Goal: Communication & Community: Ask a question

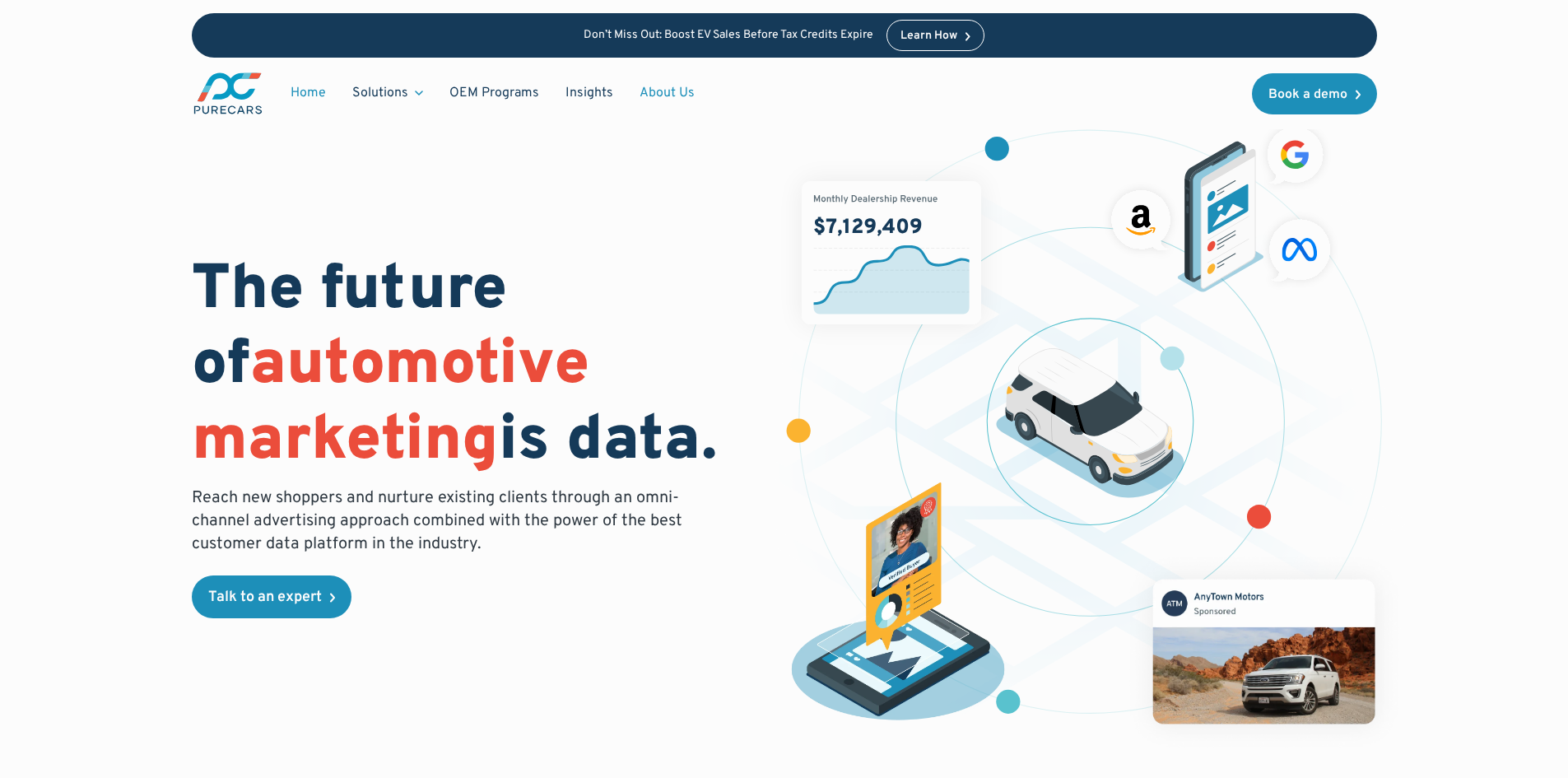
click at [646, 96] on link "About Us" at bounding box center [667, 92] width 81 height 31
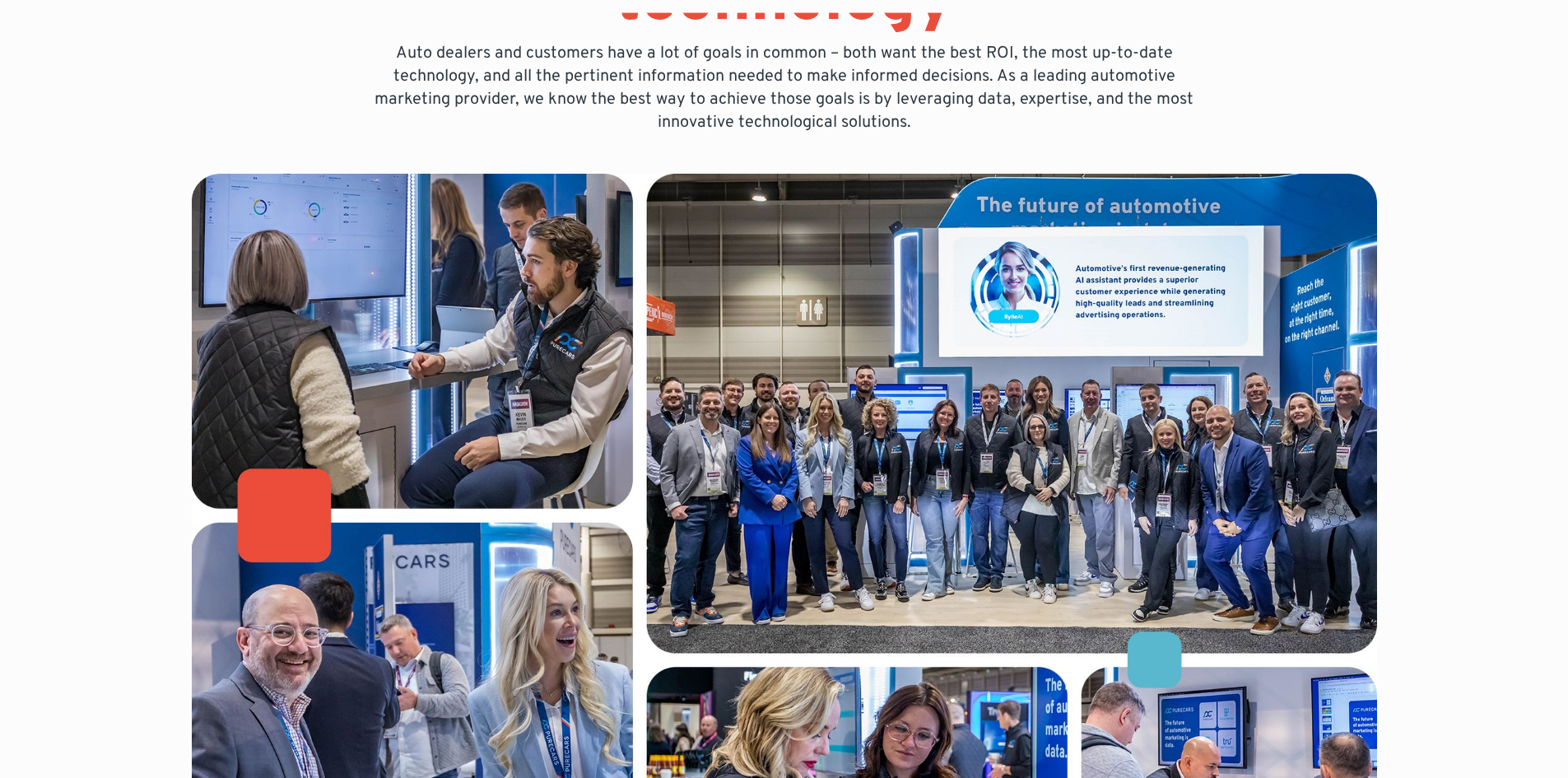
scroll to position [576, 0]
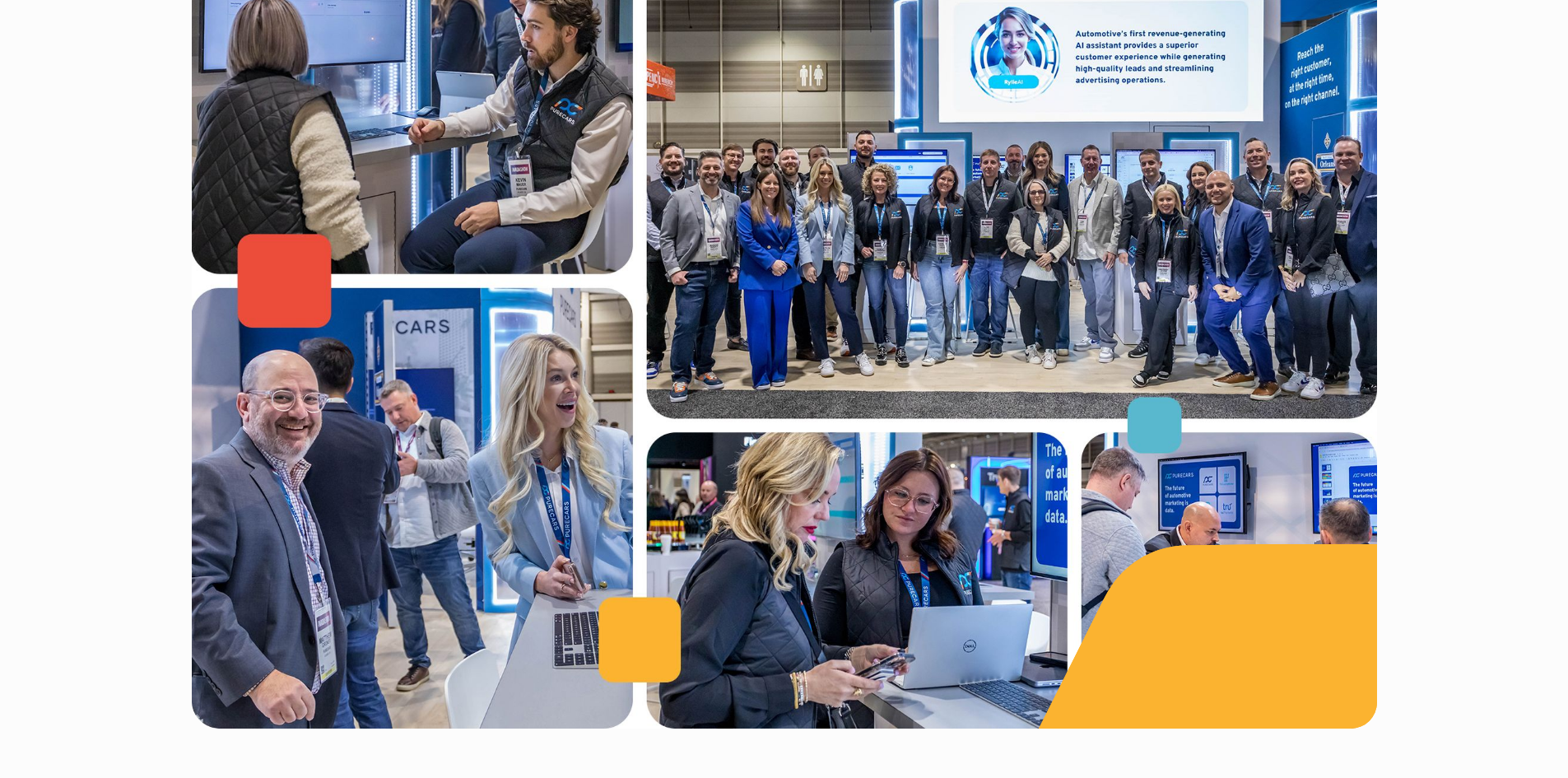
click at [838, 253] on img at bounding box center [784, 334] width 1185 height 791
click at [556, 392] on img at bounding box center [784, 334] width 1185 height 791
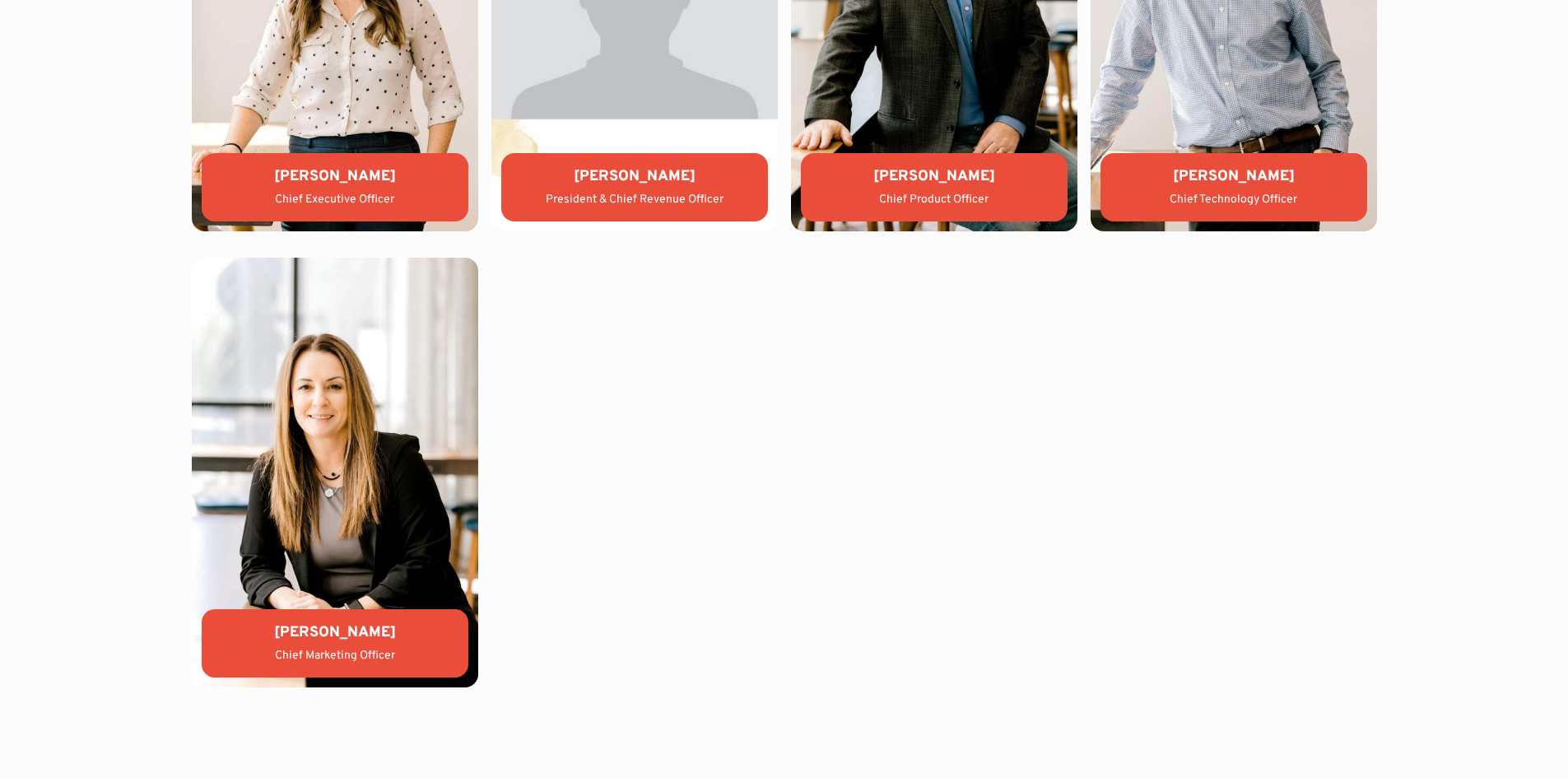
scroll to position [3869, 0]
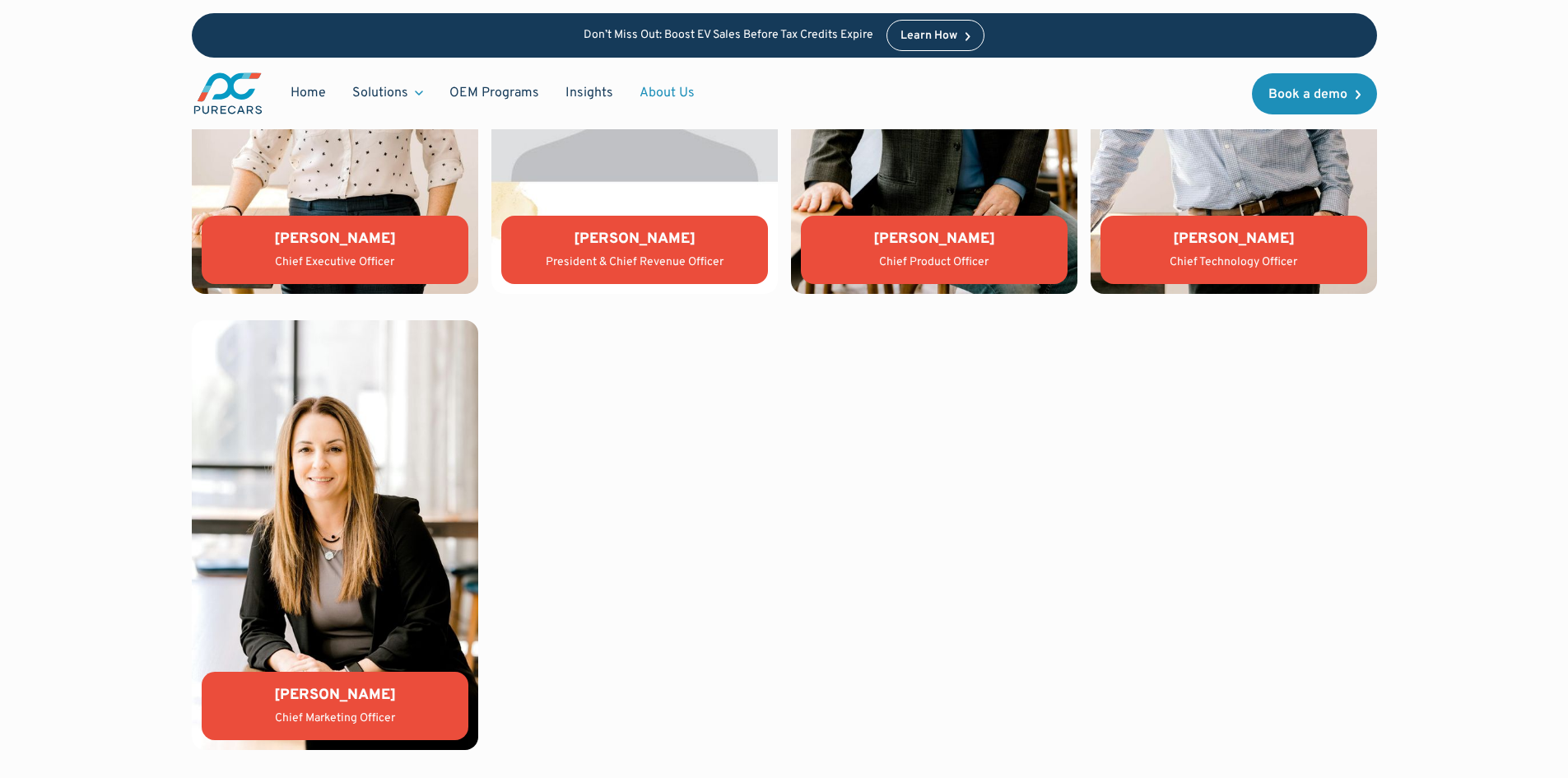
click at [333, 702] on div "Kate Colacelli" at bounding box center [335, 695] width 240 height 20
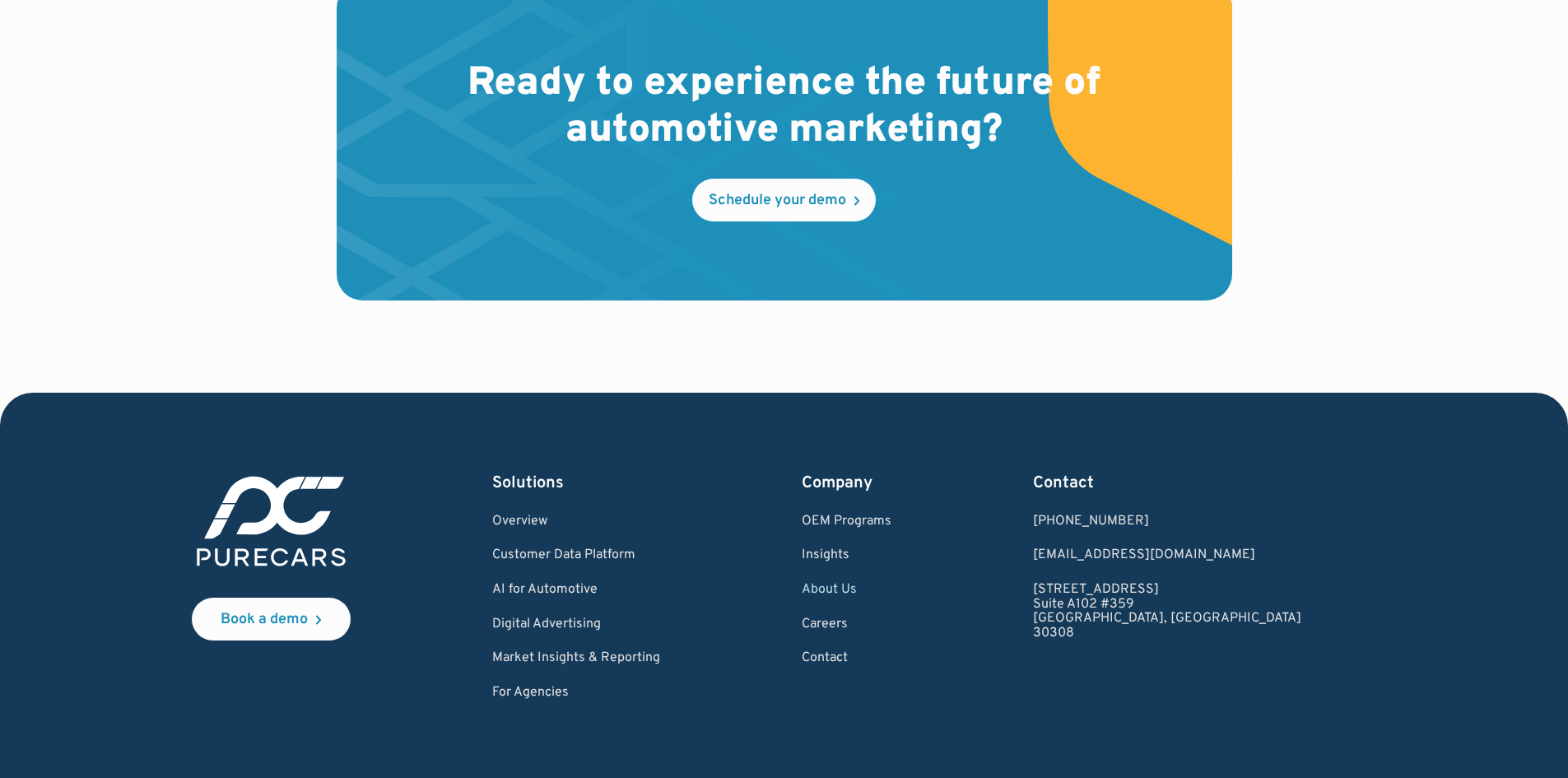
scroll to position [4833, 0]
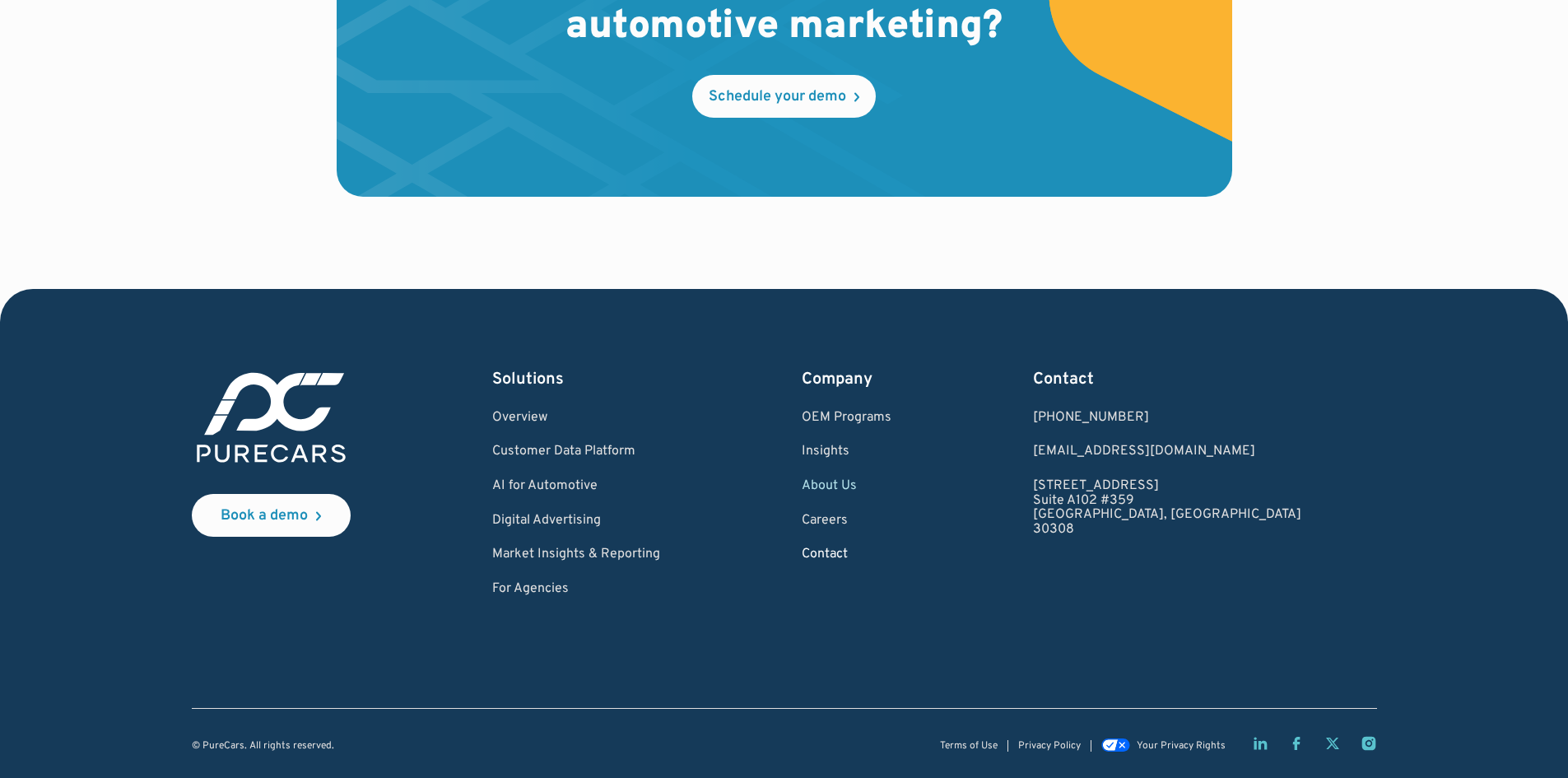
click at [891, 552] on link "Contact" at bounding box center [846, 555] width 90 height 15
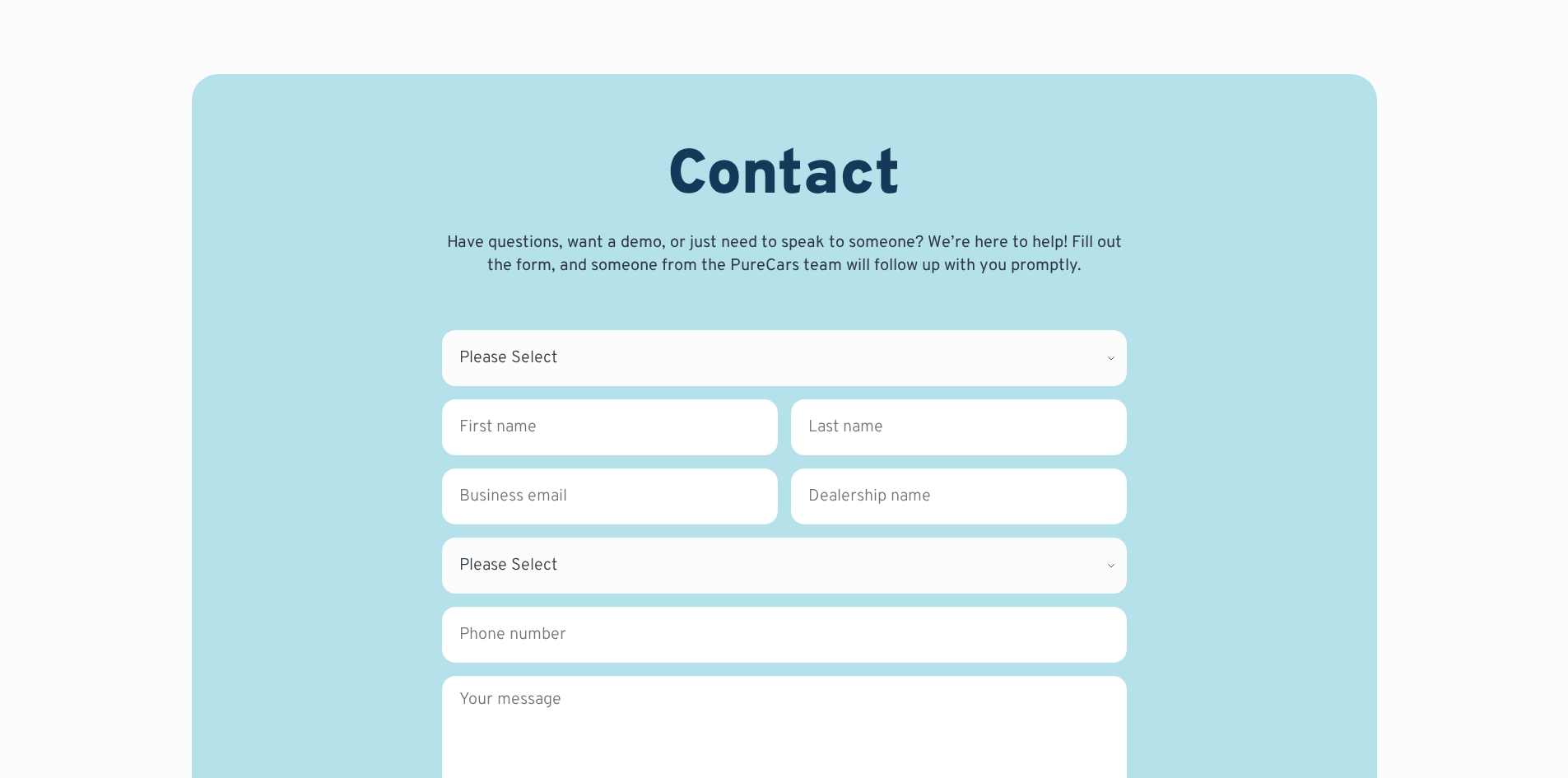
scroll to position [82, 0]
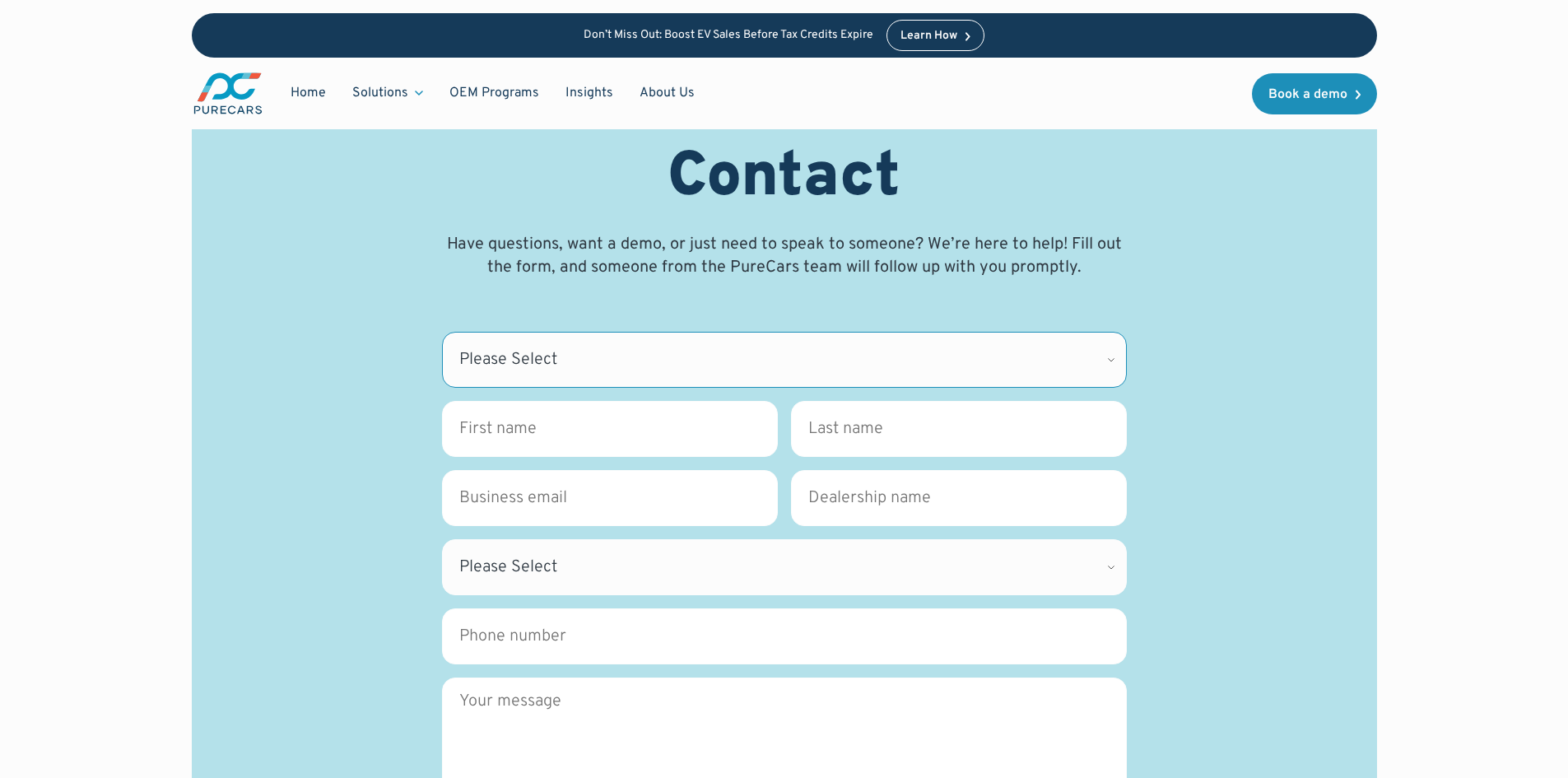
click at [561, 353] on select "Please Select CDK Support Sales Support Billing Press Other" at bounding box center [784, 360] width 684 height 56
select select "Other"
click at [442, 332] on select "Please Select CDK Support Sales Support Billing Press Other" at bounding box center [784, 360] width 684 height 56
click at [543, 423] on input "First name *" at bounding box center [610, 428] width 336 height 56
type input "[PERSON_NAME]"
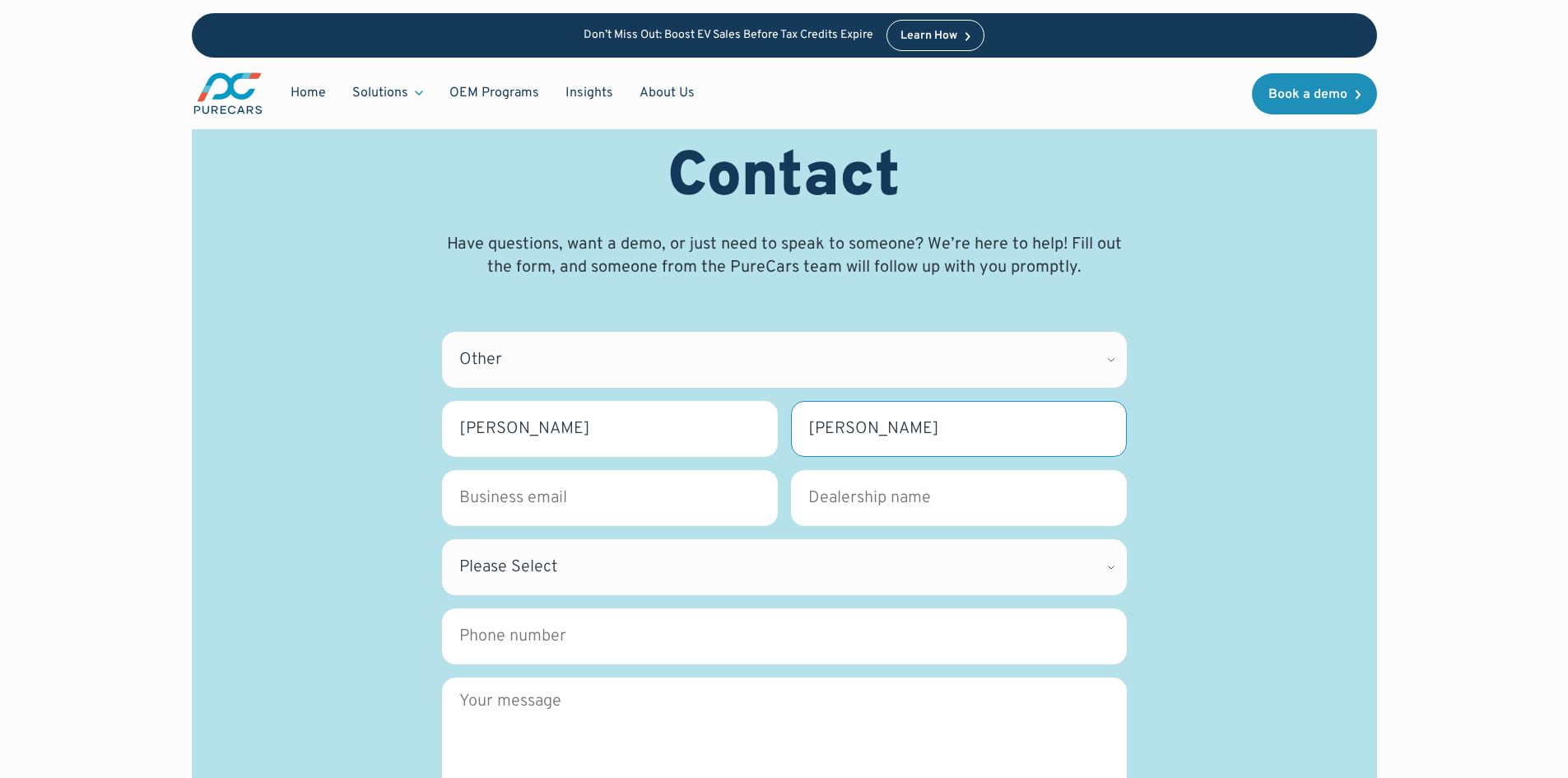
type input "[PERSON_NAME]"
click at [559, 557] on select "Please Select [US_STATE] [US_STATE] [GEOGRAPHIC_DATA] [US_STATE] [US_STATE] [GE…" at bounding box center [784, 567] width 684 height 56
select select "GA"
click at [442, 539] on select "Please Select [US_STATE] [US_STATE] [GEOGRAPHIC_DATA] [US_STATE] [US_STATE] [GE…" at bounding box center [784, 567] width 684 height 56
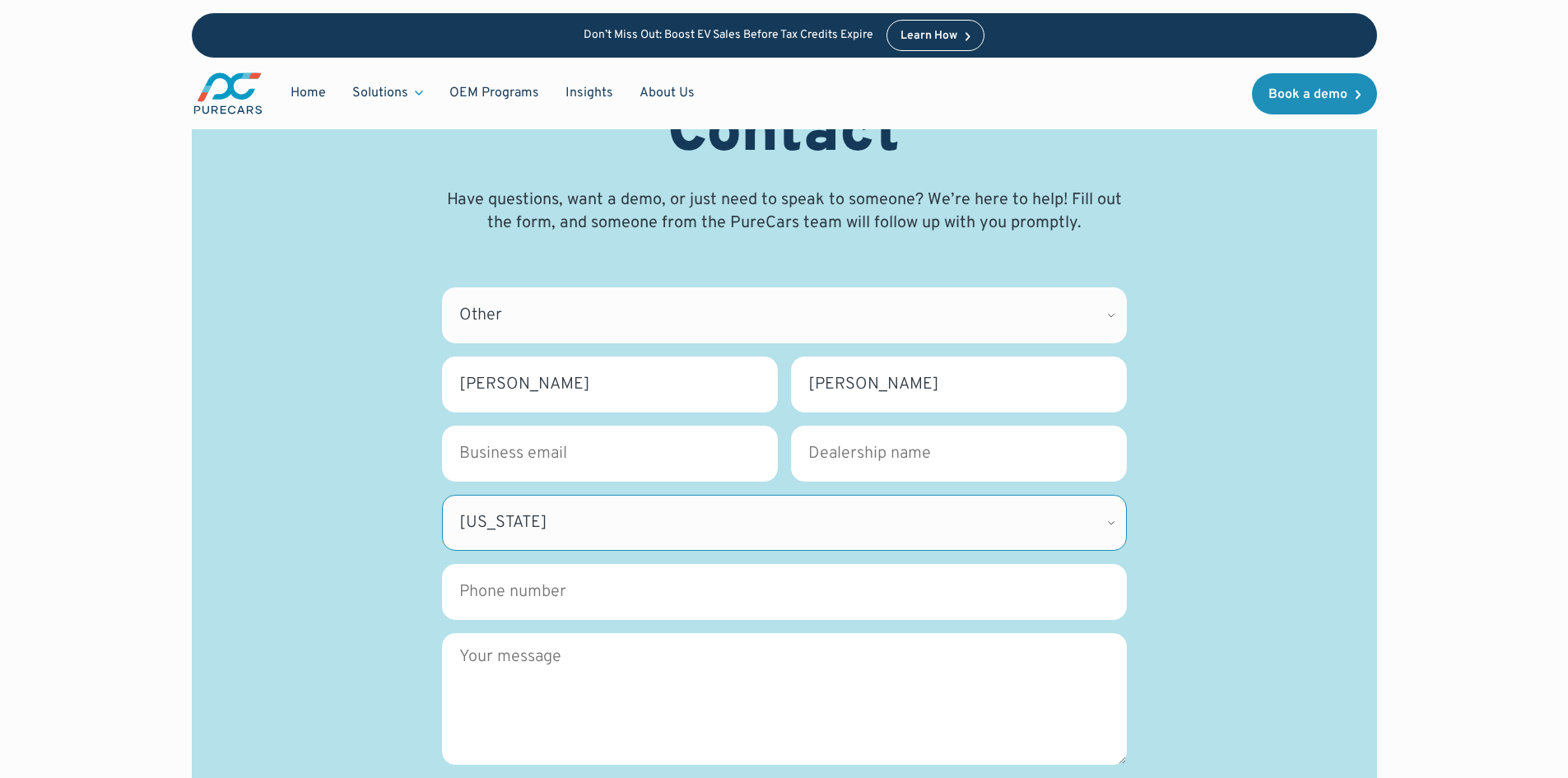
scroll to position [329, 0]
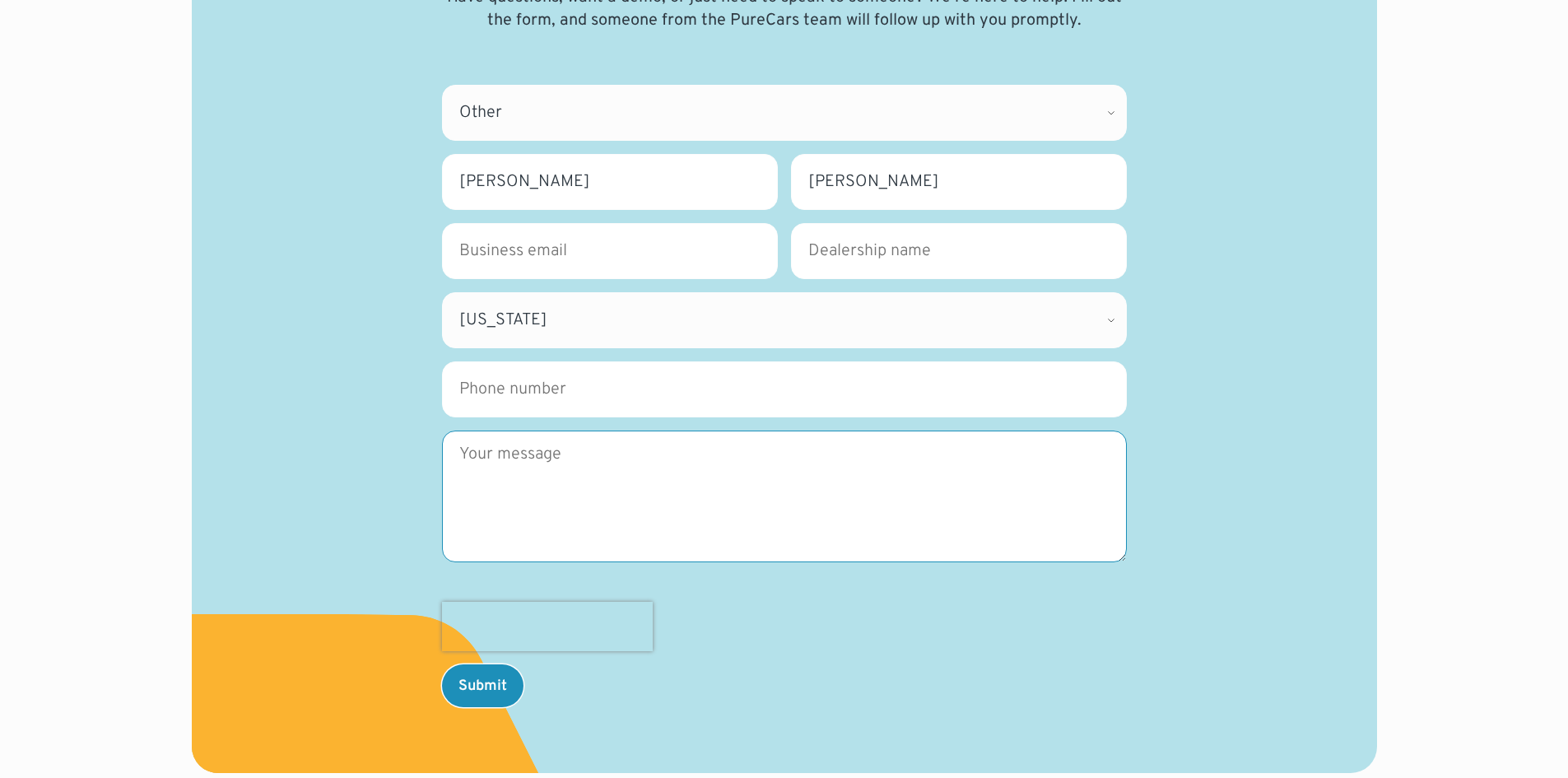
click at [527, 454] on textarea "Message" at bounding box center [784, 496] width 684 height 132
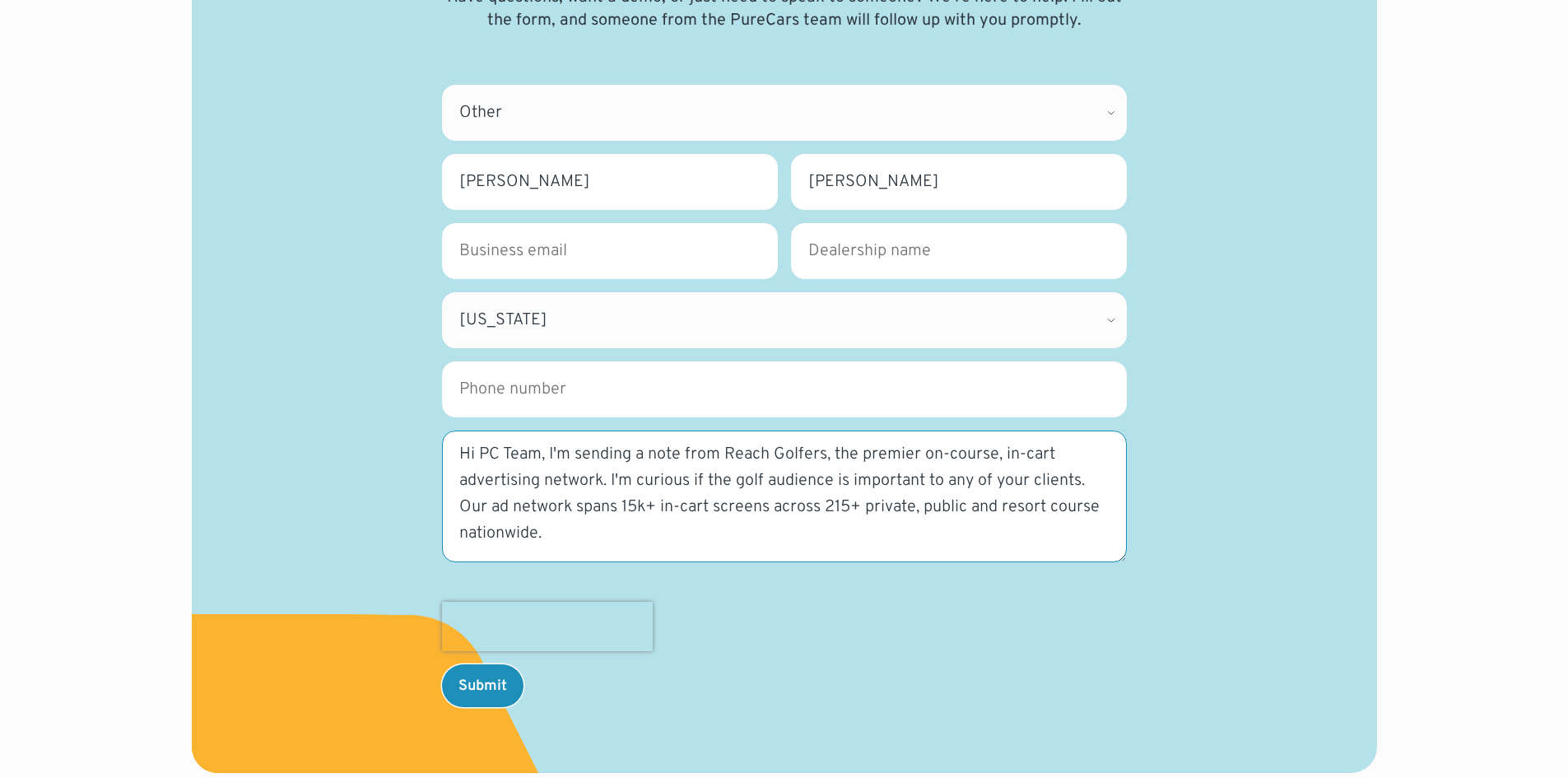
click at [614, 545] on textarea "Hi PC Team, I'm sending a note from Reach Golfers, the premier on-course, in-ca…" at bounding box center [784, 496] width 684 height 132
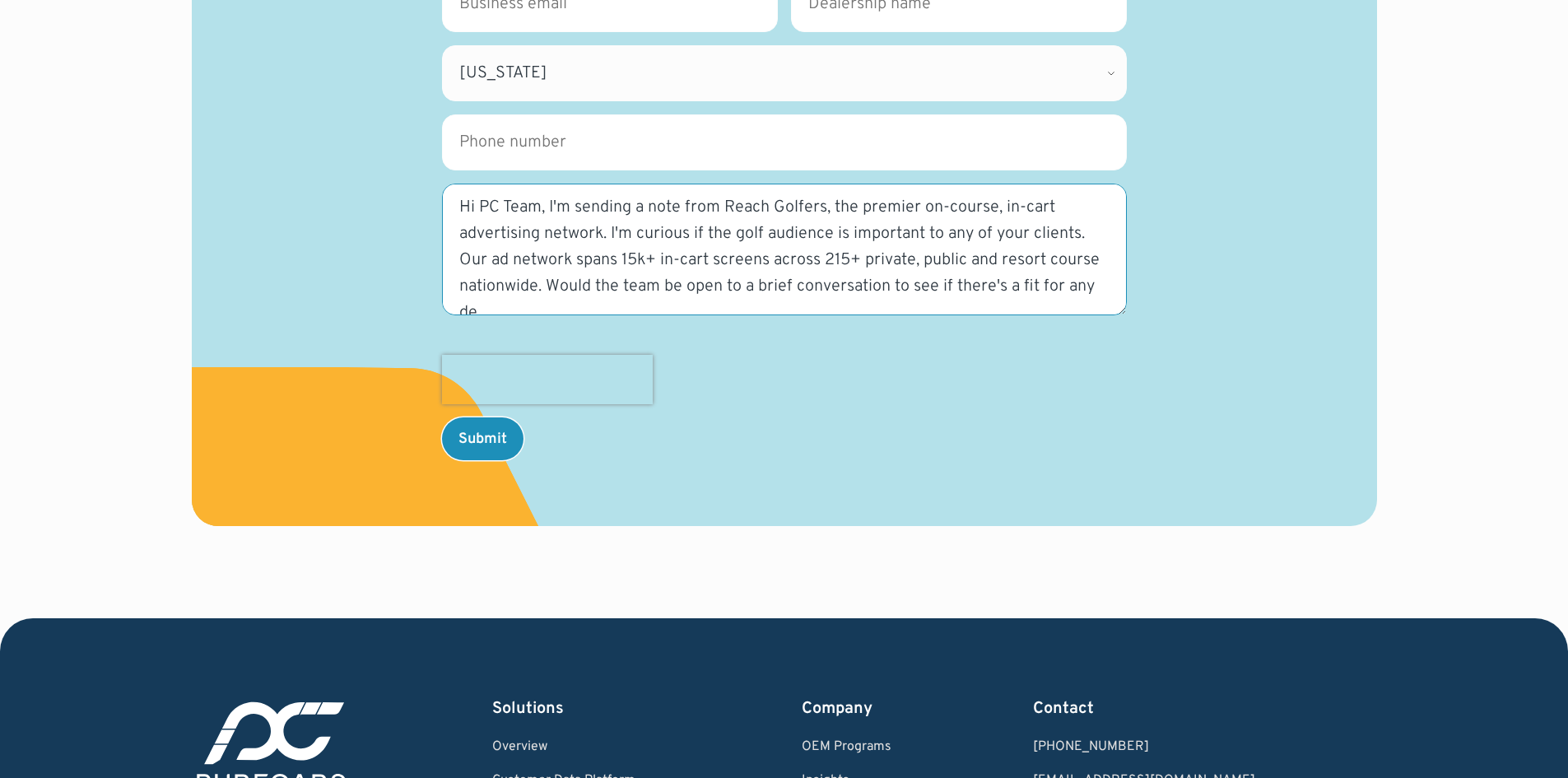
scroll to position [10, 0]
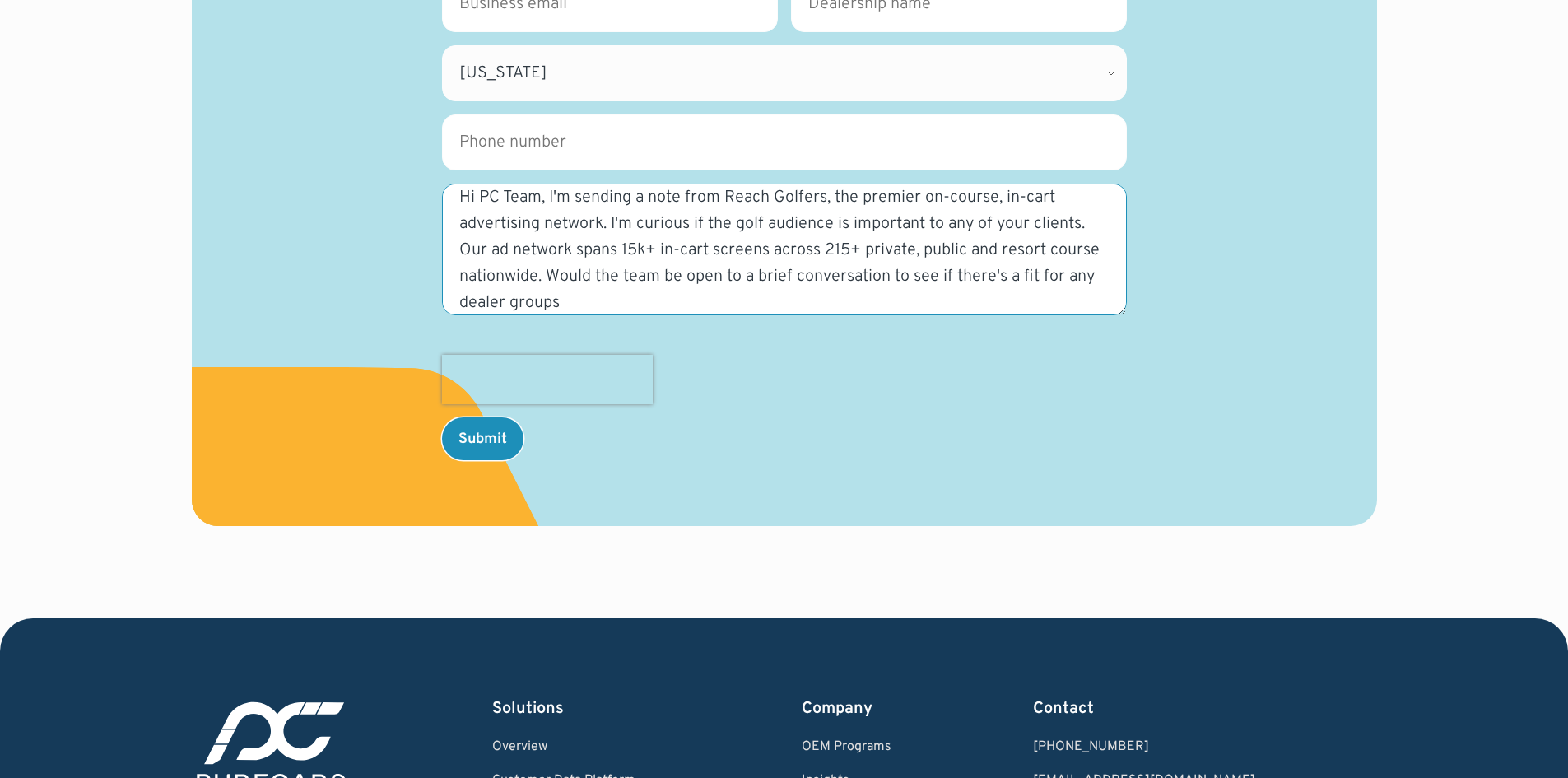
click at [962, 276] on textarea "Hi PC Team, I'm sending a note from Reach Golfers, the premier on-course, in-ca…" at bounding box center [784, 249] width 684 height 132
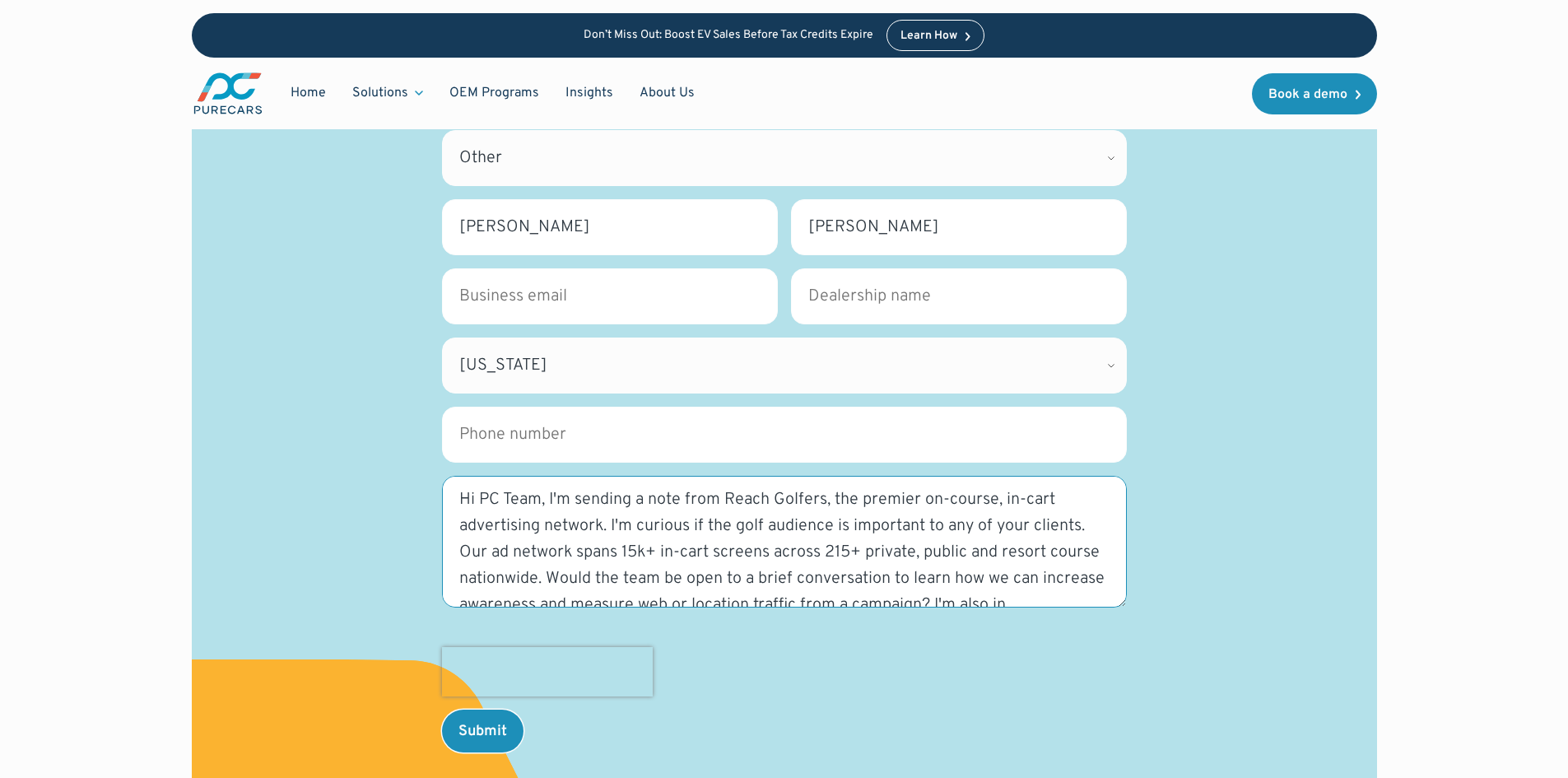
scroll to position [247, 0]
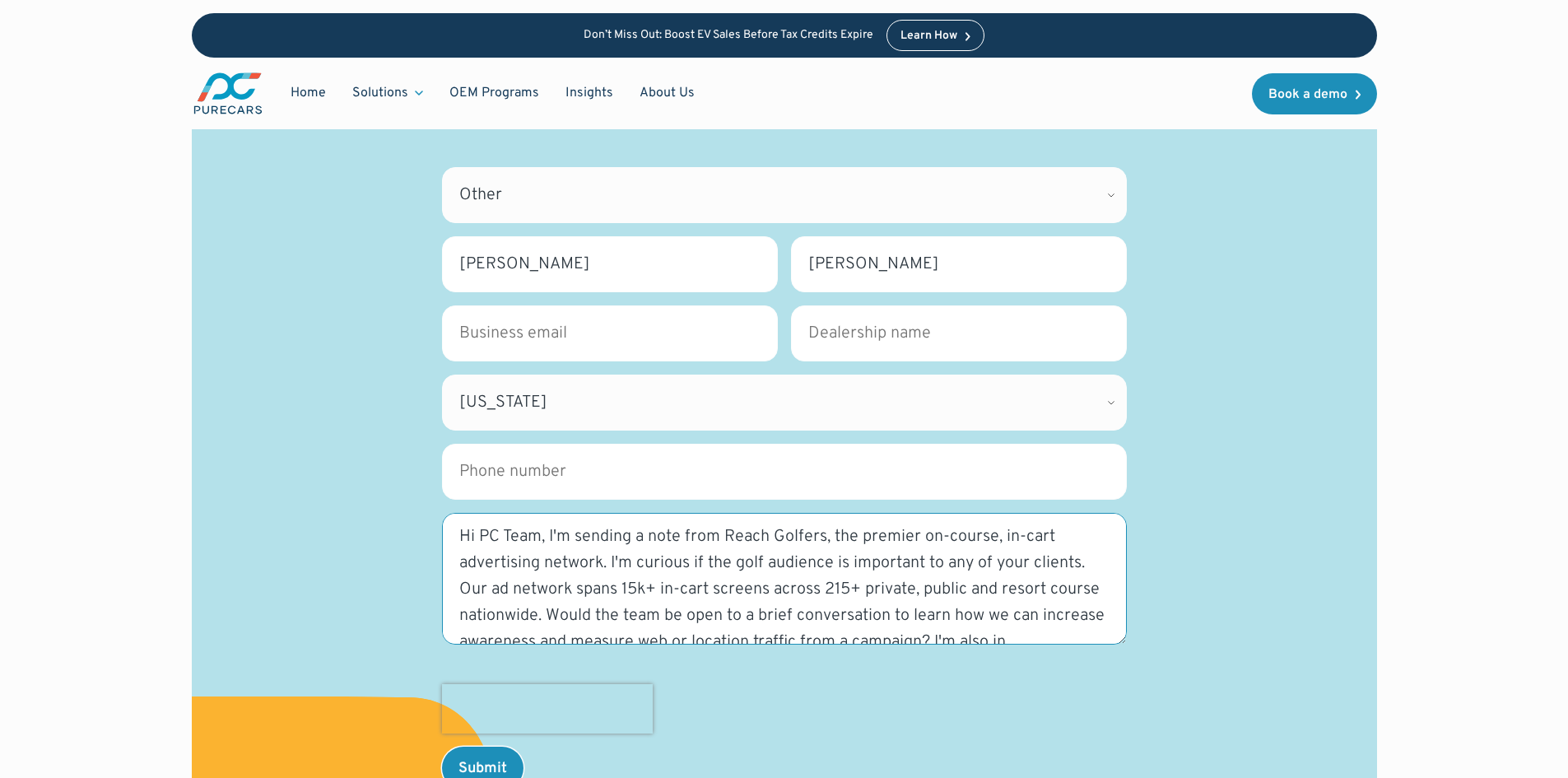
type textarea "Hi PC Team, I'm sending a note from Reach Golfers, the premier on-course, in-ca…"
click at [583, 336] on input "Business Email *" at bounding box center [610, 334] width 336 height 56
type input "kgeary@reachgolfers.com"
click at [571, 467] on input "Phone number" at bounding box center [784, 471] width 684 height 56
type input "646-209-3609"
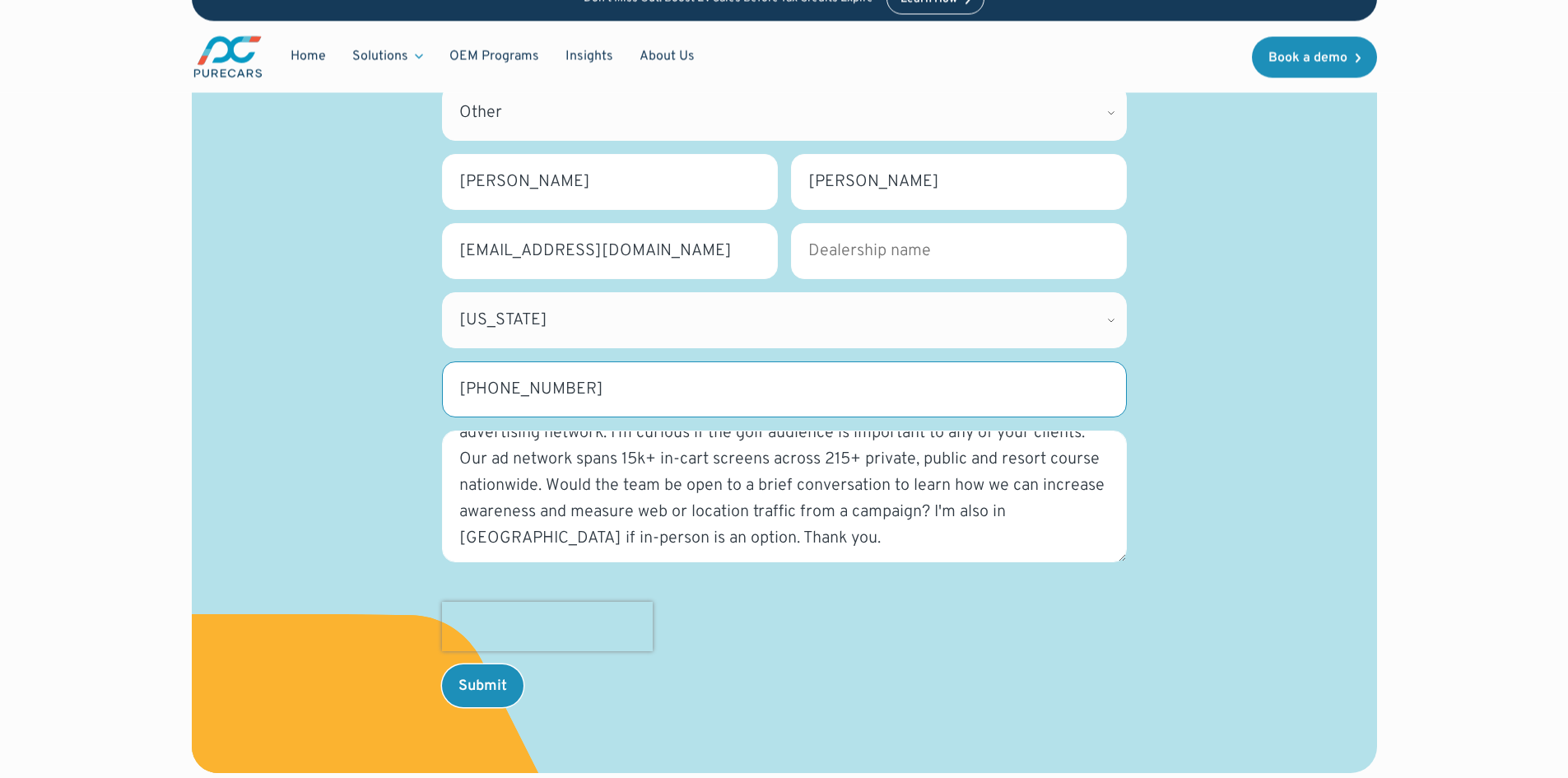
scroll to position [0, 0]
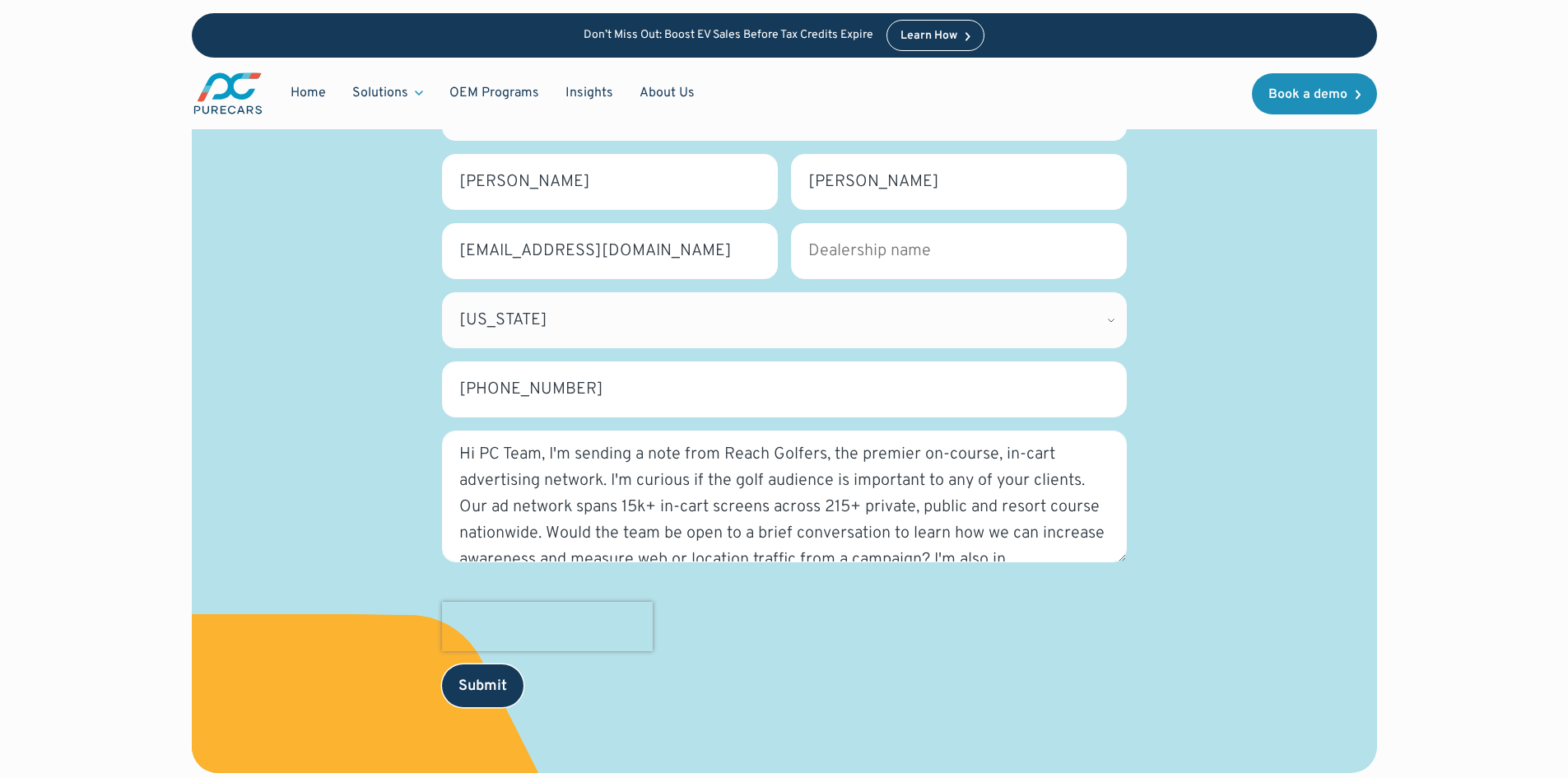
click at [472, 686] on input "Submit" at bounding box center [482, 686] width 81 height 43
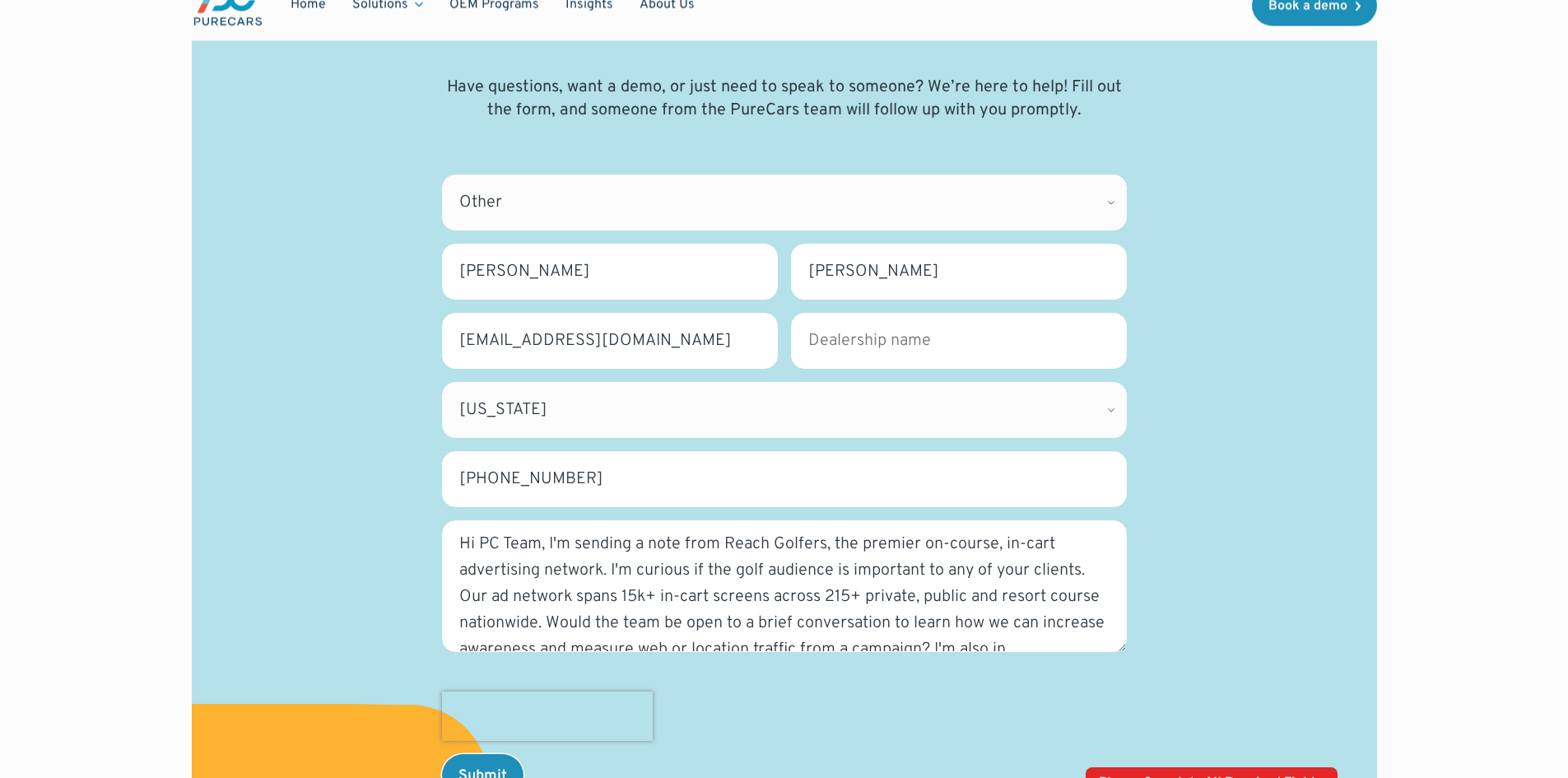
scroll to position [247, 0]
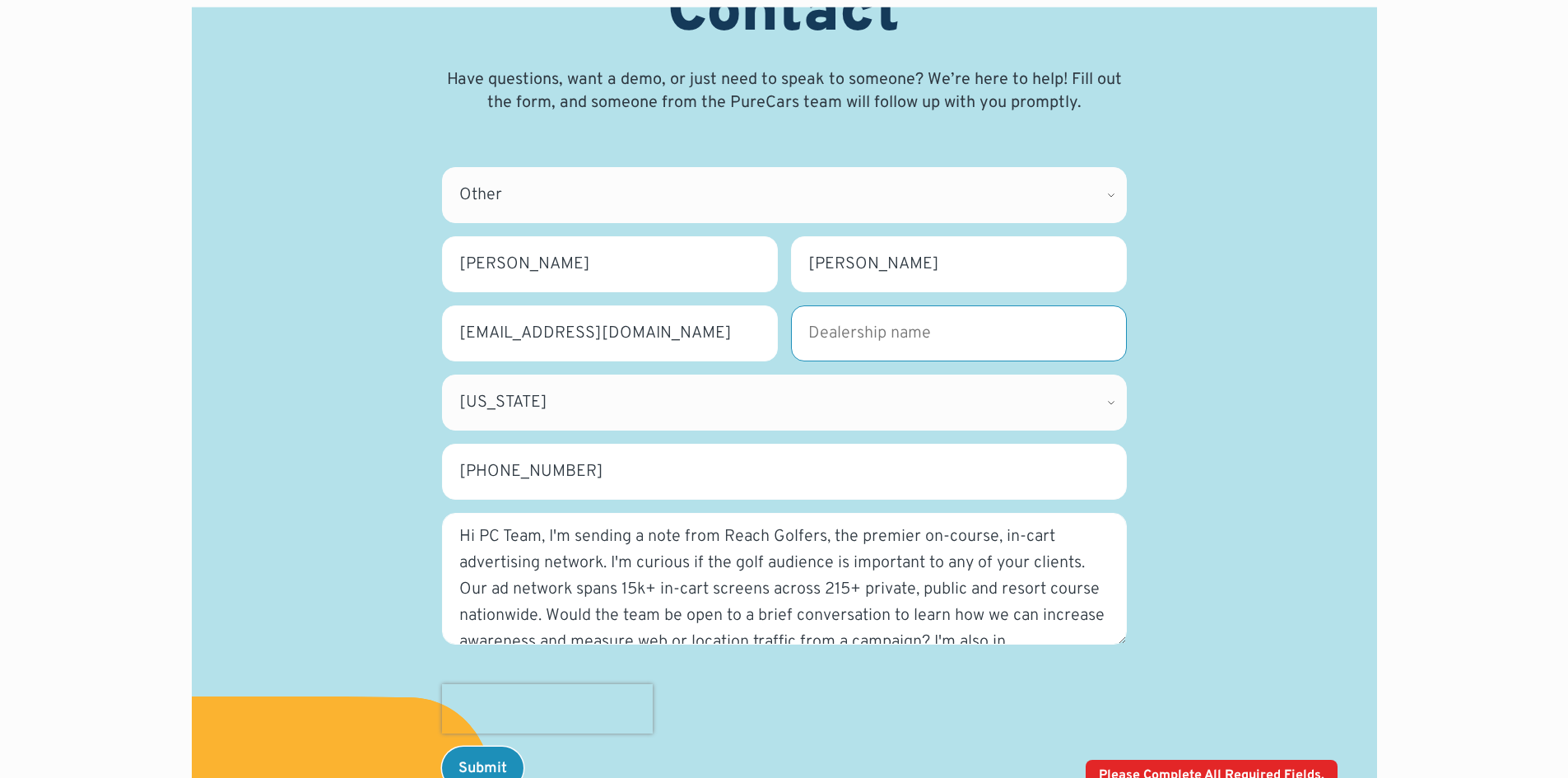
click at [892, 334] on input "Dealership name *" at bounding box center [959, 334] width 336 height 56
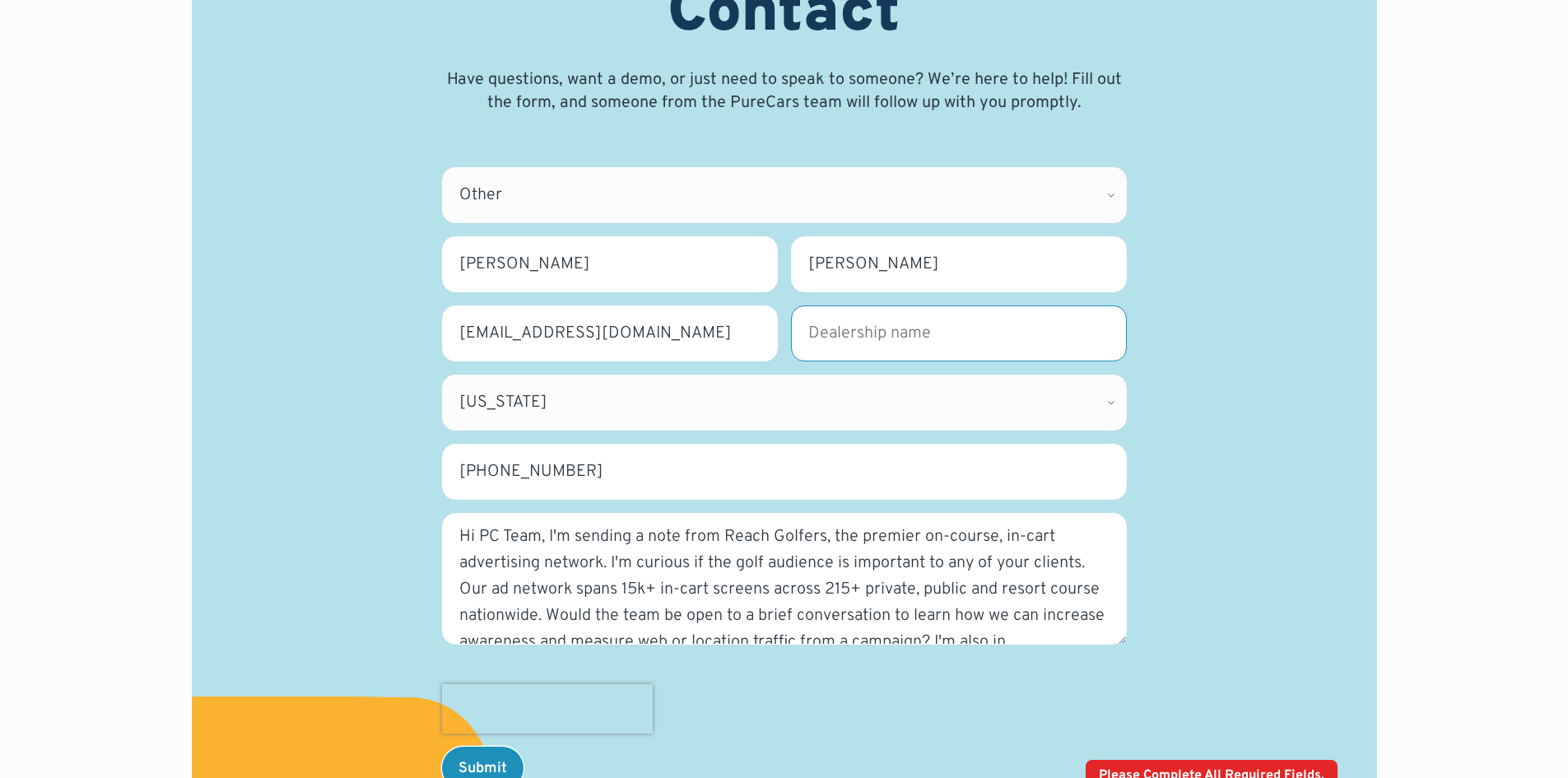
type input "Reach Golfers"
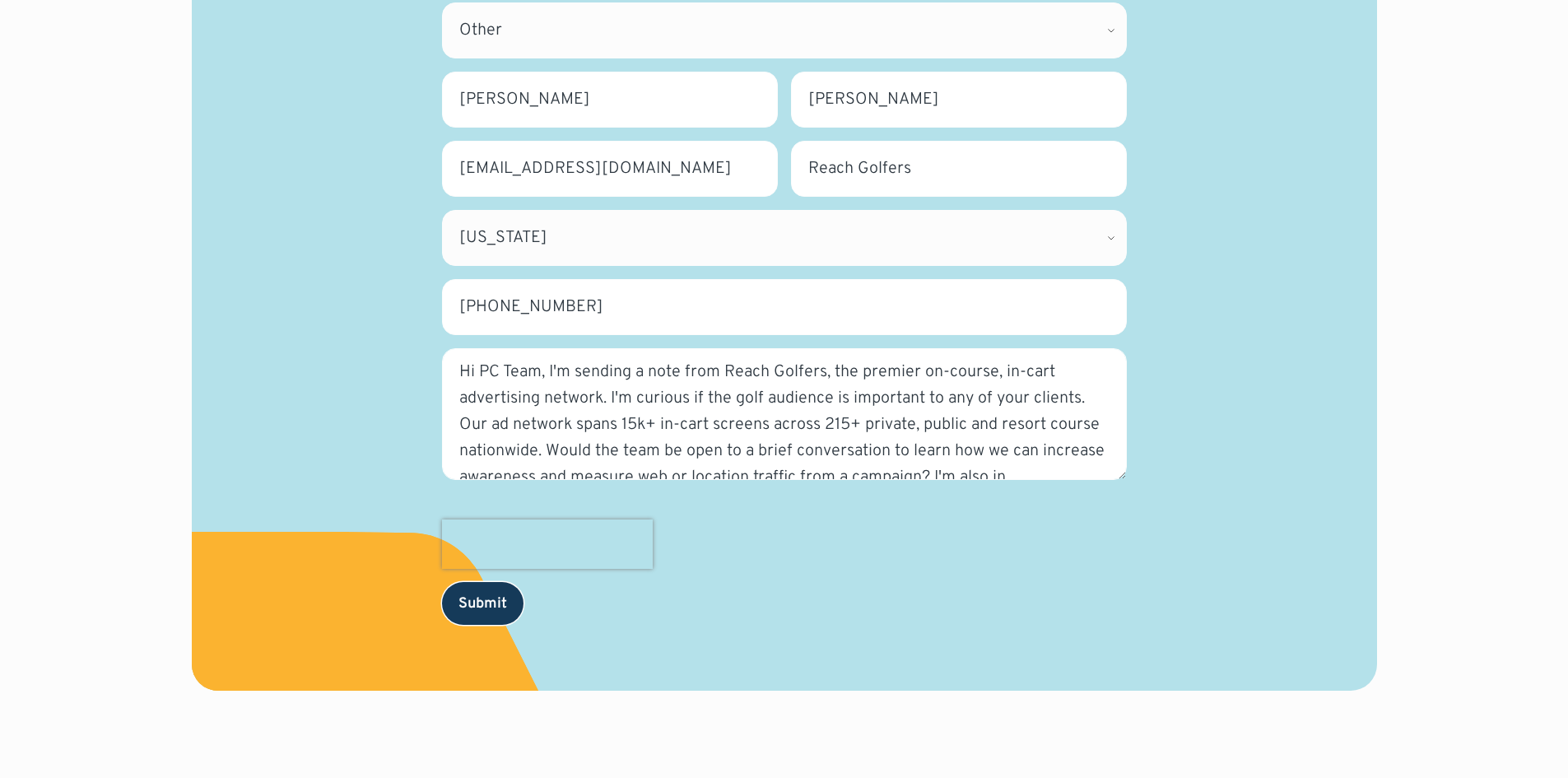
click at [474, 607] on input "Submit" at bounding box center [482, 603] width 81 height 43
